Goal: Transaction & Acquisition: Download file/media

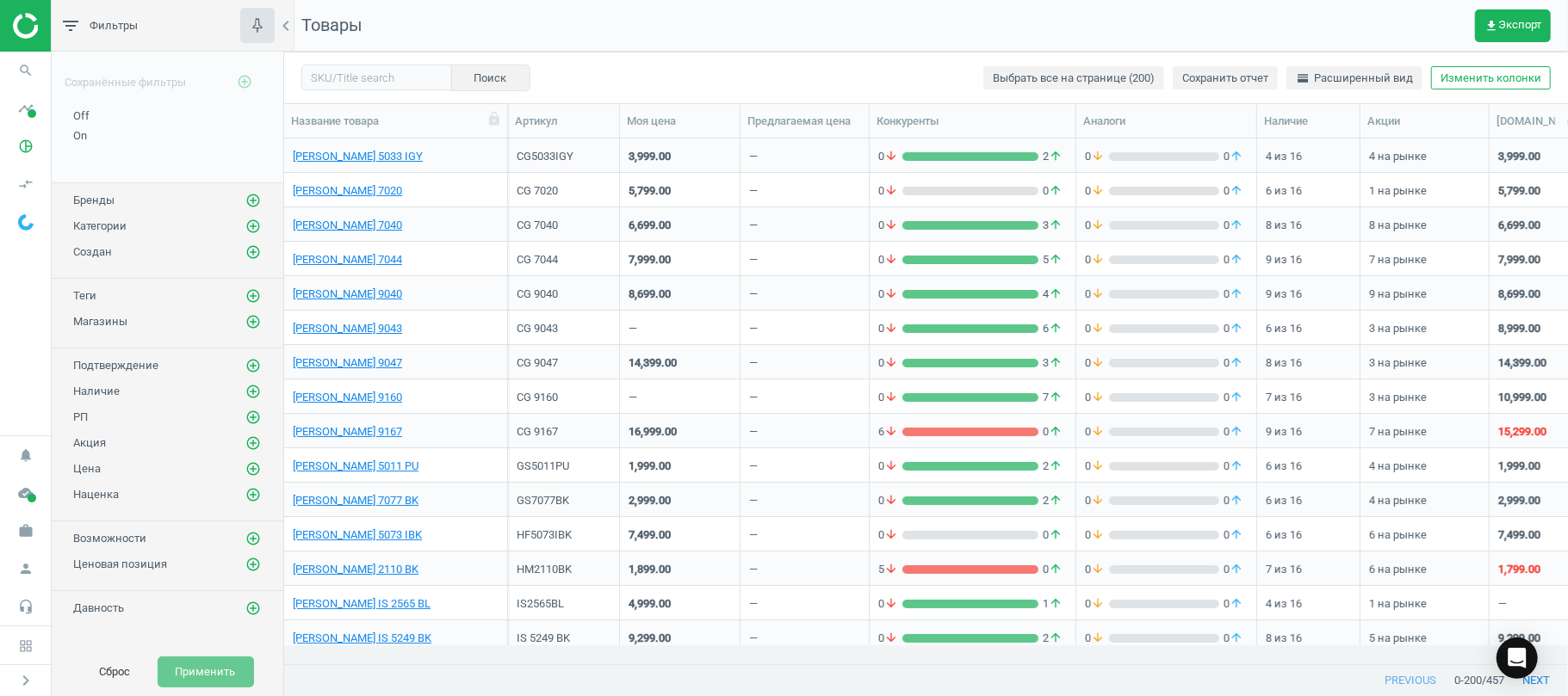
scroll to position [490, 1265]
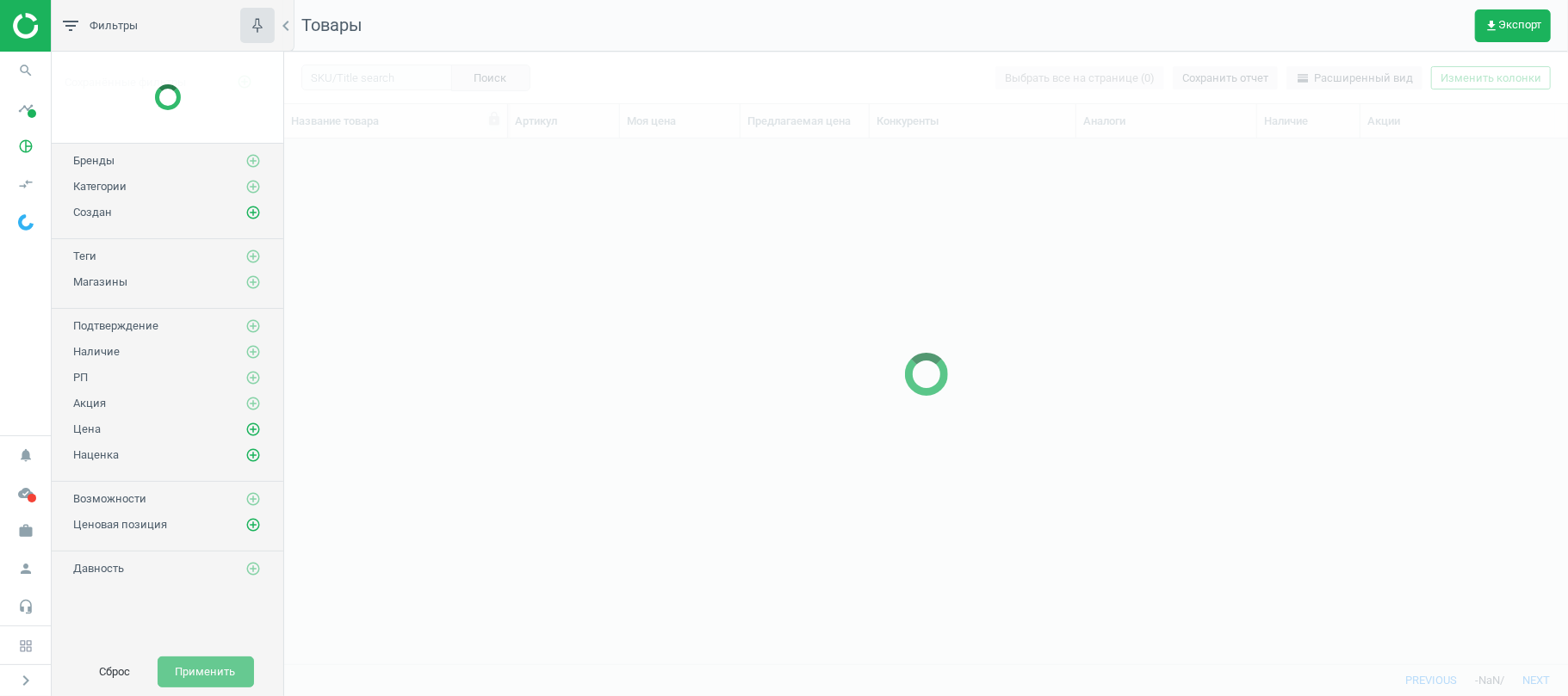
scroll to position [490, 1265]
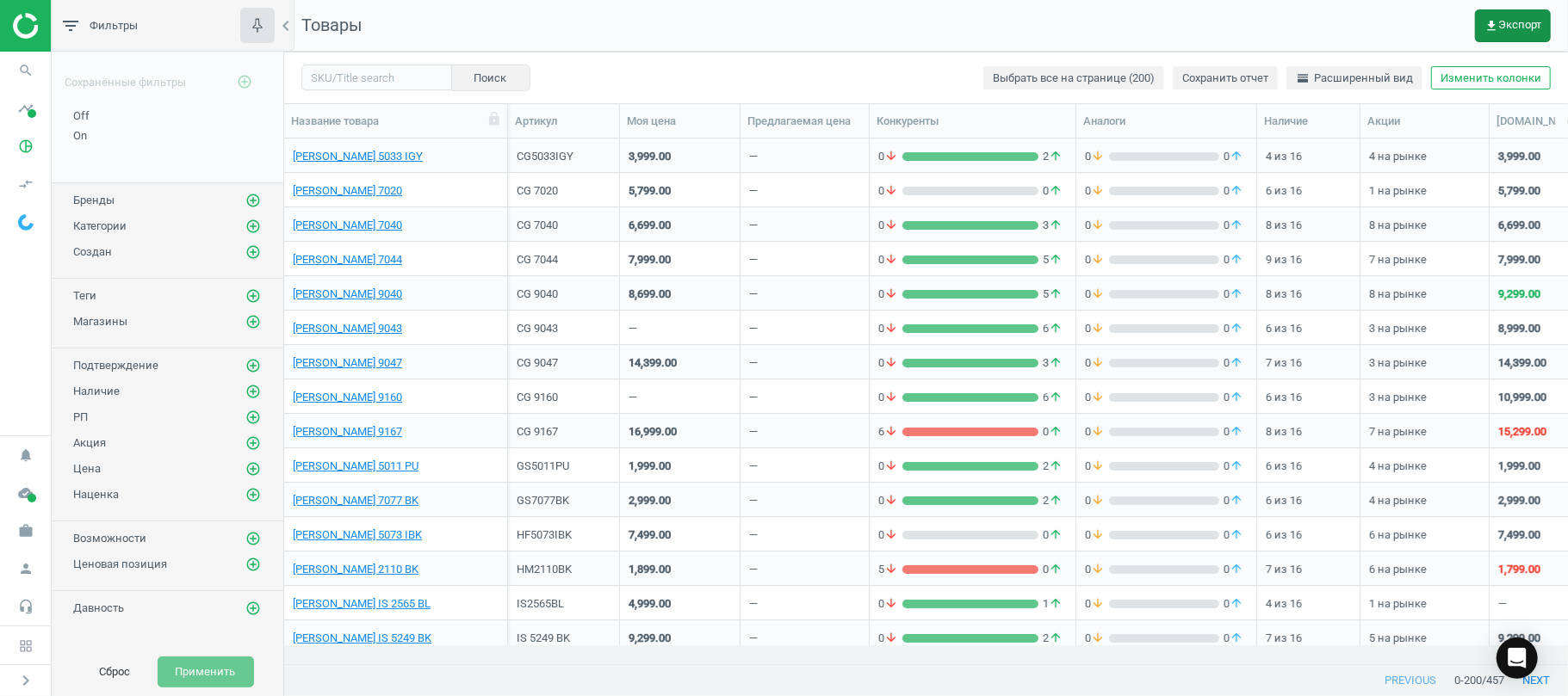
click at [1513, 28] on span "get_app Экспорт" at bounding box center [1513, 26] width 57 height 13
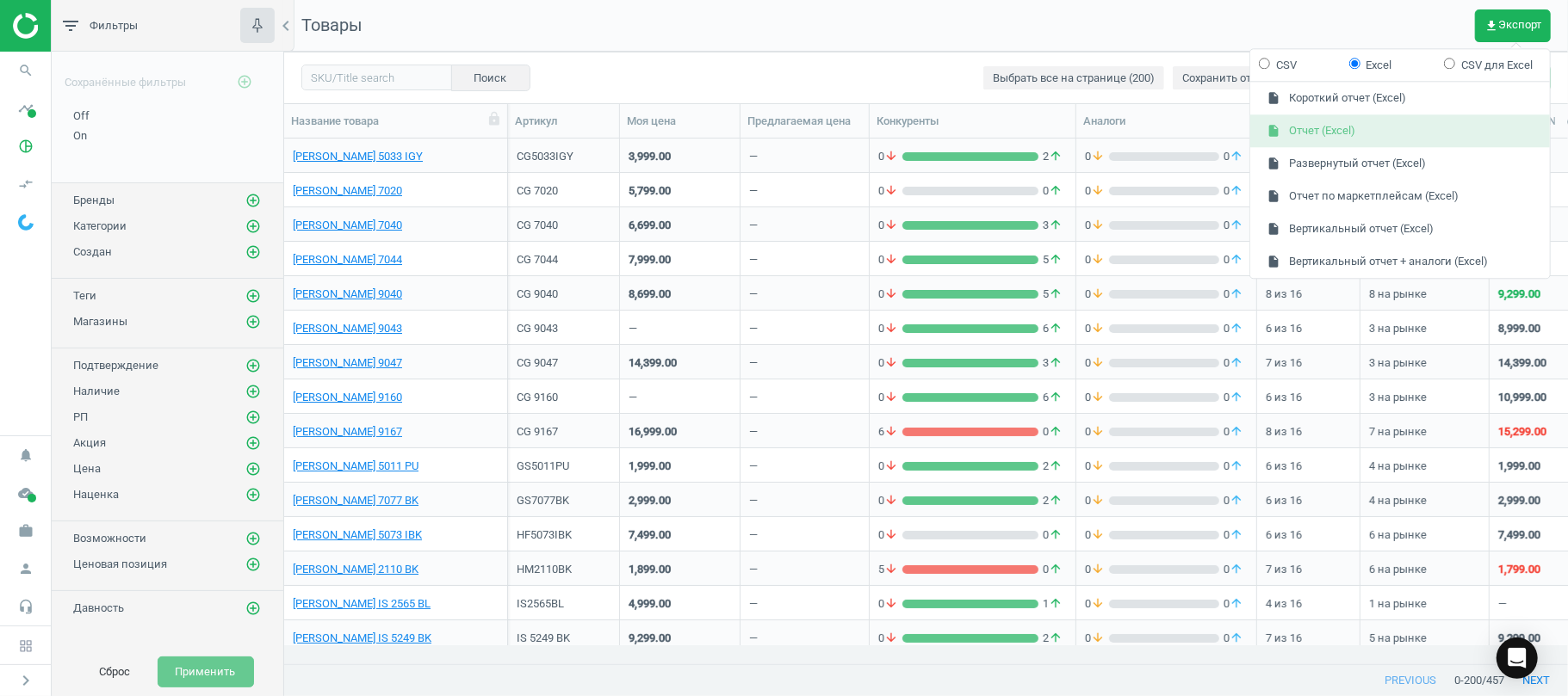
click at [1381, 122] on button "insert_drive_file Отчет (Excel)" at bounding box center [1400, 131] width 300 height 32
